Goal: Find specific page/section: Find specific page/section

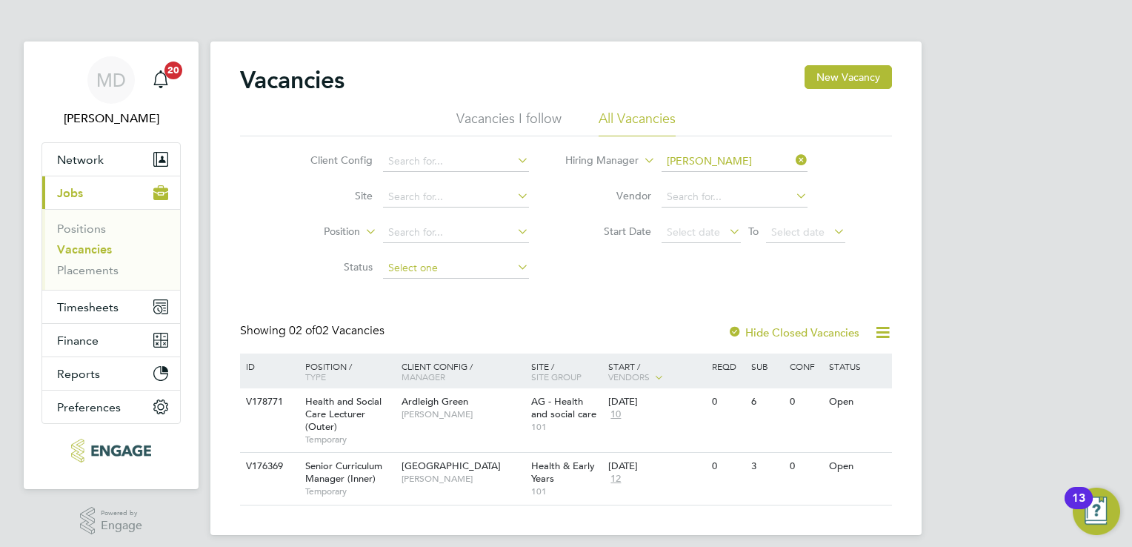
scroll to position [11, 0]
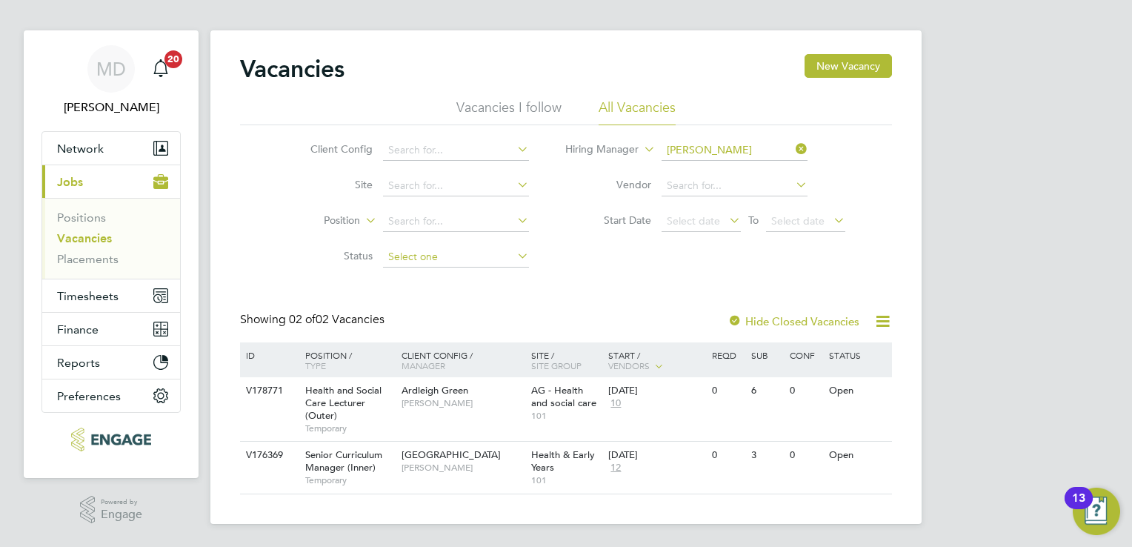
click at [410, 250] on input at bounding box center [456, 257] width 146 height 21
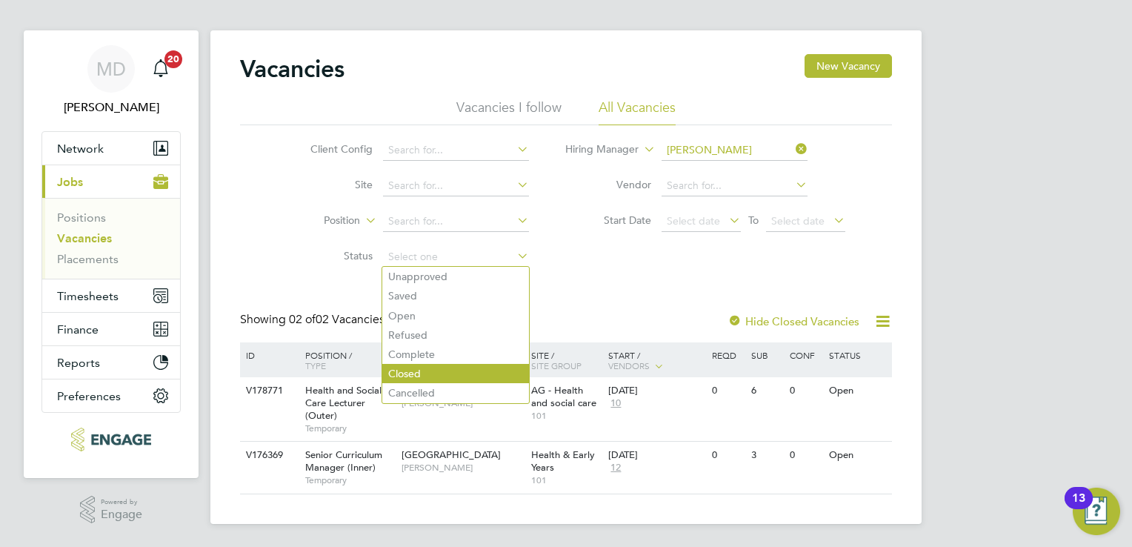
click at [412, 373] on li "Closed" at bounding box center [455, 373] width 147 height 19
type input "Closed"
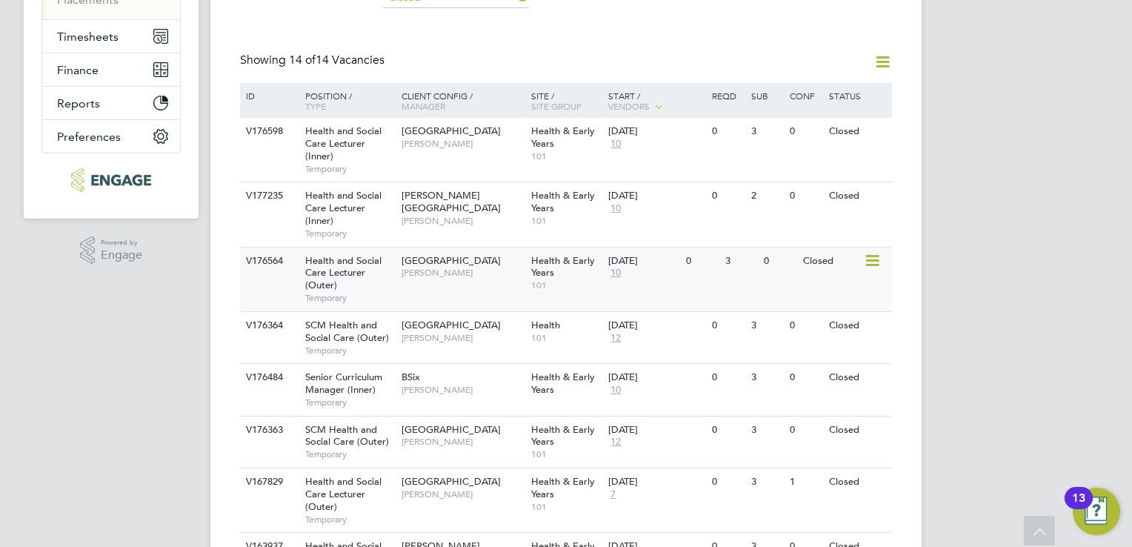
scroll to position [296, 0]
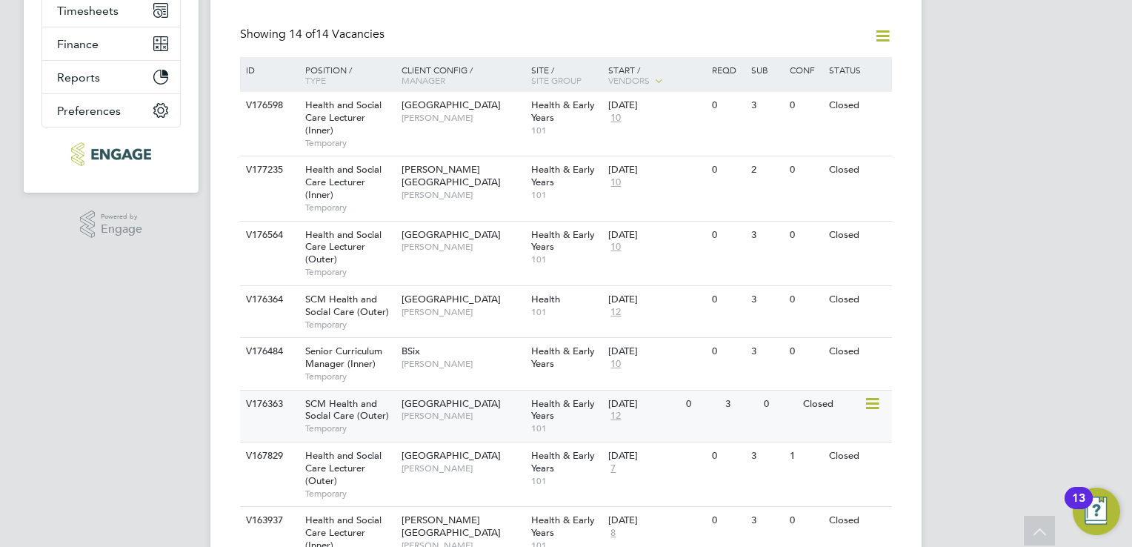
click at [502, 421] on span "[PERSON_NAME]" at bounding box center [462, 416] width 122 height 12
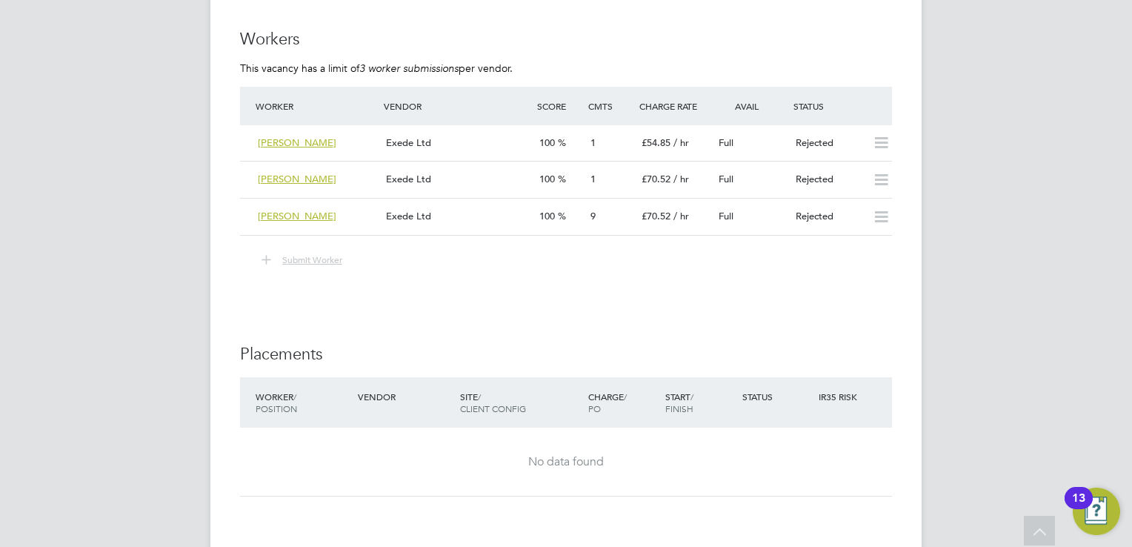
scroll to position [2592, 0]
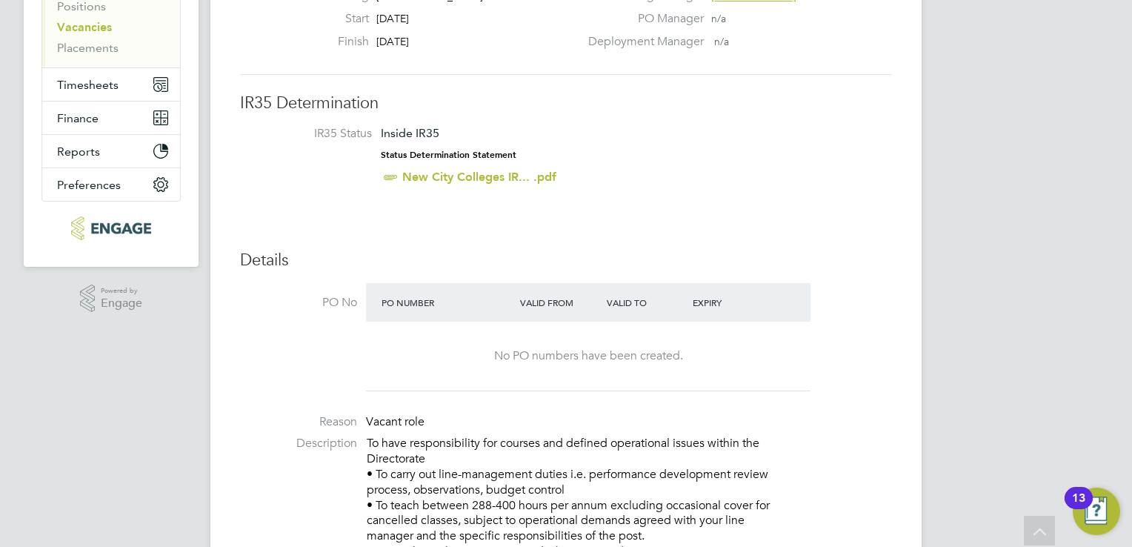
scroll to position [0, 0]
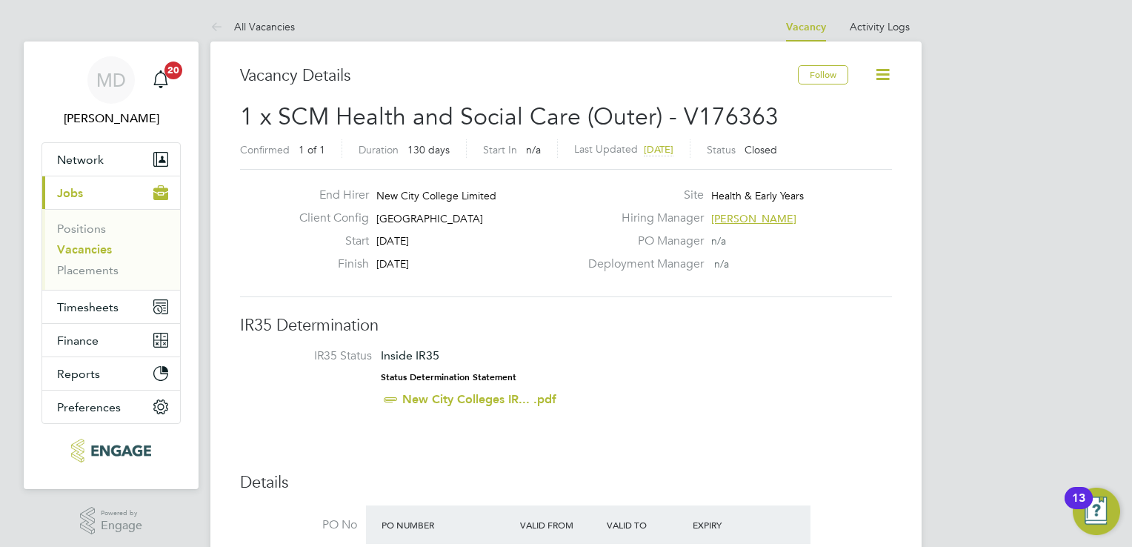
click at [73, 247] on link "Vacancies" at bounding box center [84, 249] width 55 height 14
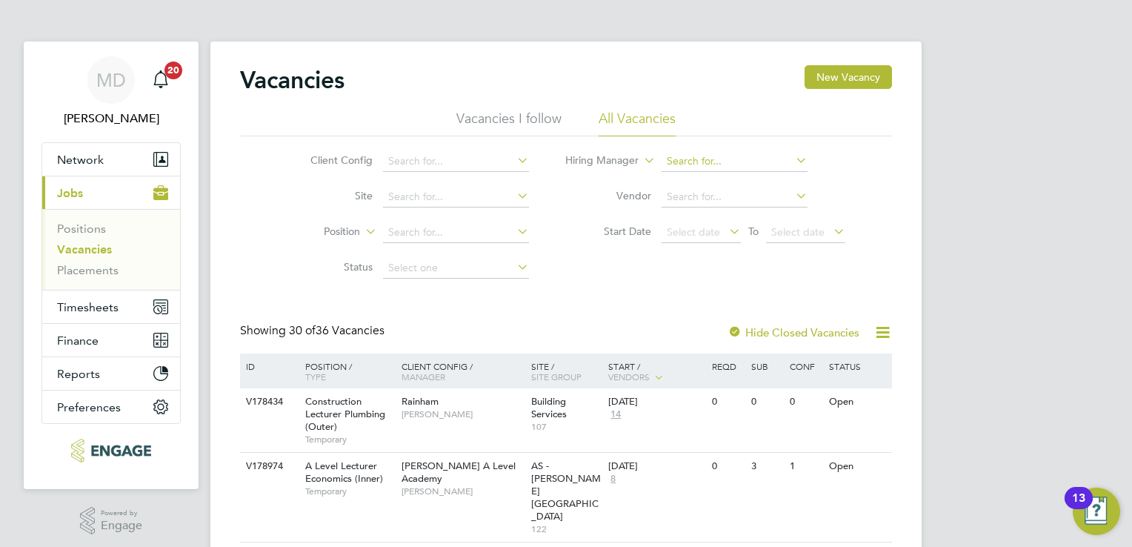
click at [729, 159] on input at bounding box center [734, 161] width 146 height 21
click at [705, 179] on li "Roslyn O'Garro" at bounding box center [752, 181] width 183 height 20
type input "[PERSON_NAME]"
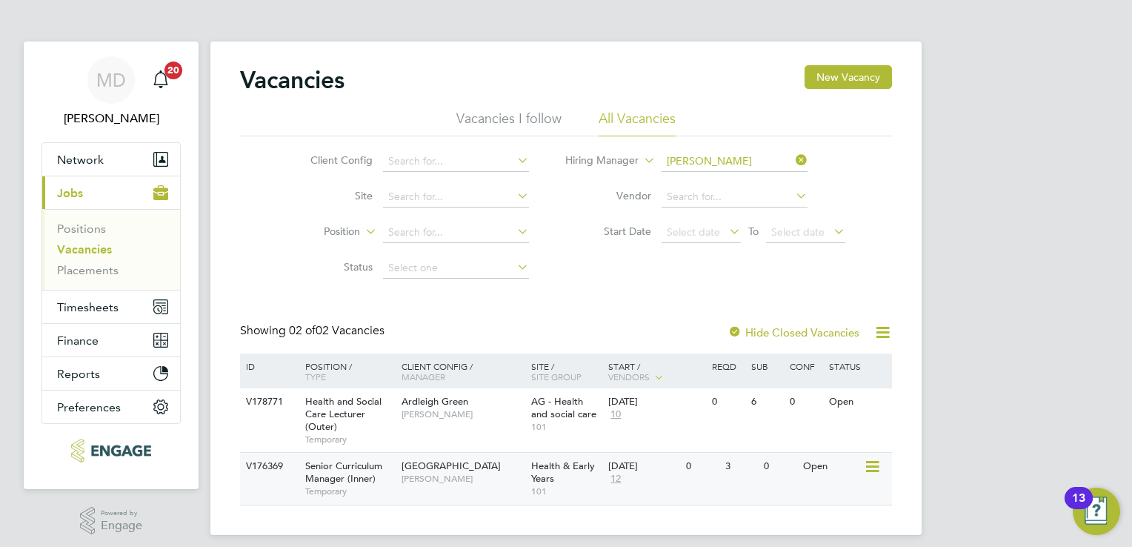
click at [532, 482] on span "Health & Early Years" at bounding box center [563, 471] width 64 height 25
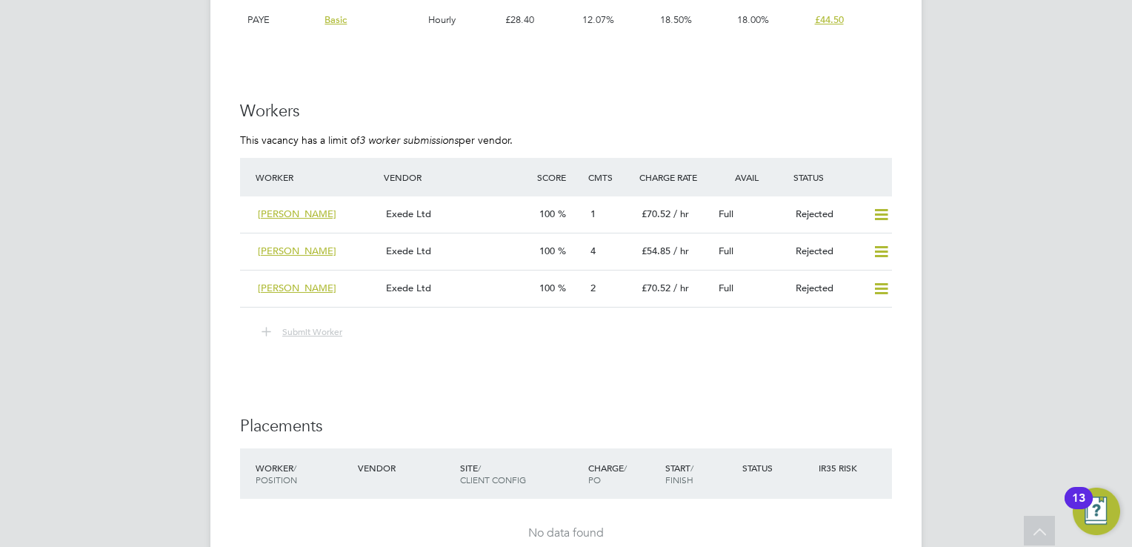
scroll to position [2000, 0]
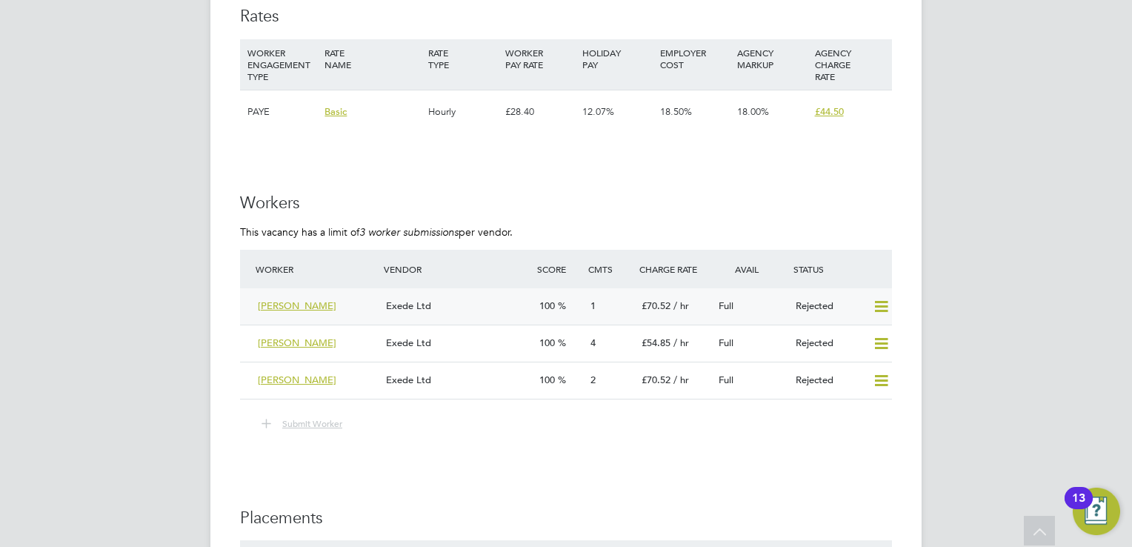
click at [881, 301] on icon at bounding box center [881, 307] width 19 height 12
drag, startPoint x: 969, startPoint y: 359, endPoint x: 936, endPoint y: 376, distance: 36.8
click at [872, 375] on icon at bounding box center [881, 381] width 19 height 12
